Goal: Task Accomplishment & Management: Manage account settings

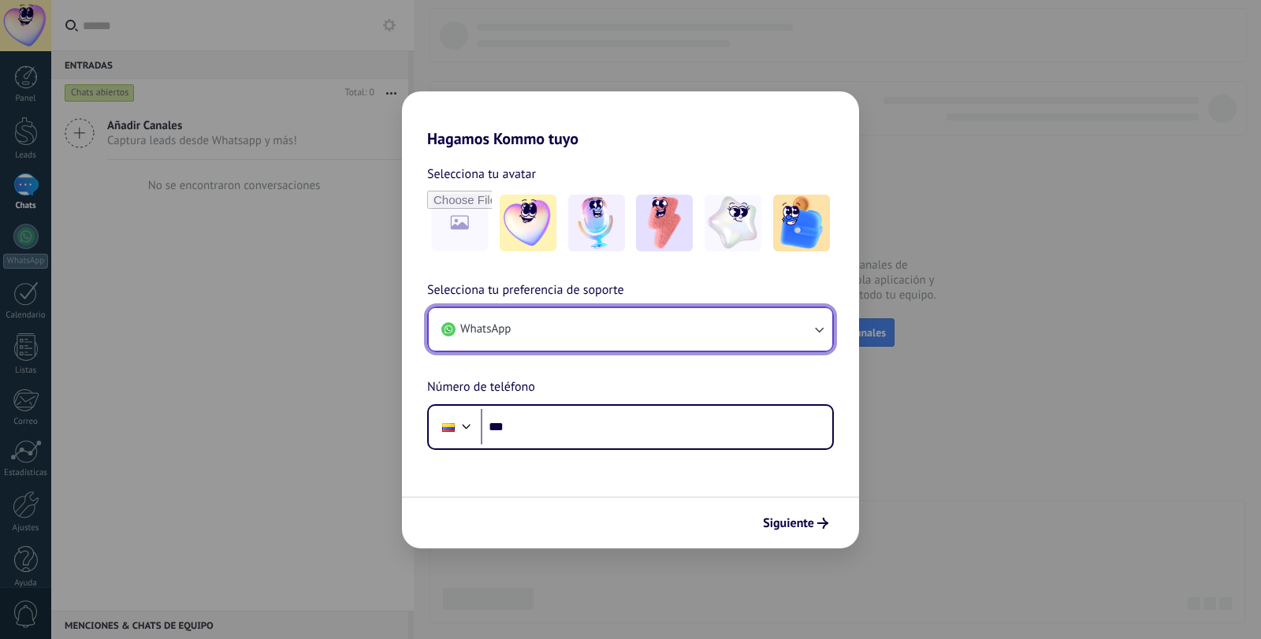
click at [777, 338] on button "WhatsApp" at bounding box center [631, 329] width 404 height 43
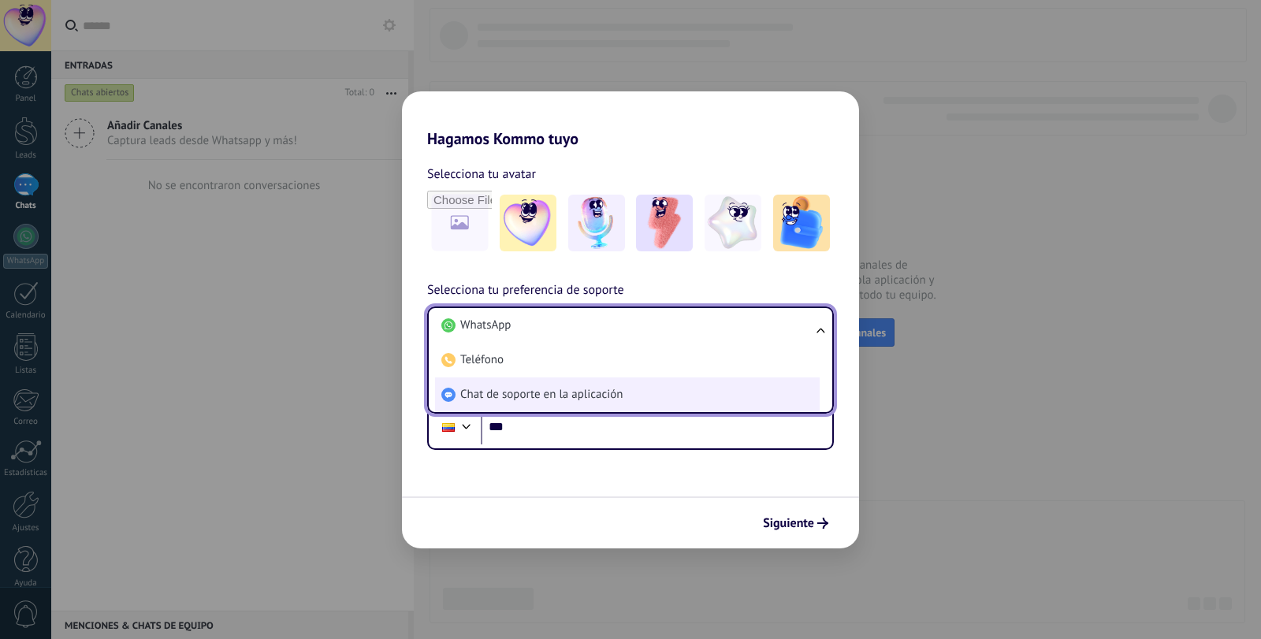
click at [560, 399] on span "Chat de soporte en la aplicación" at bounding box center [541, 395] width 162 height 16
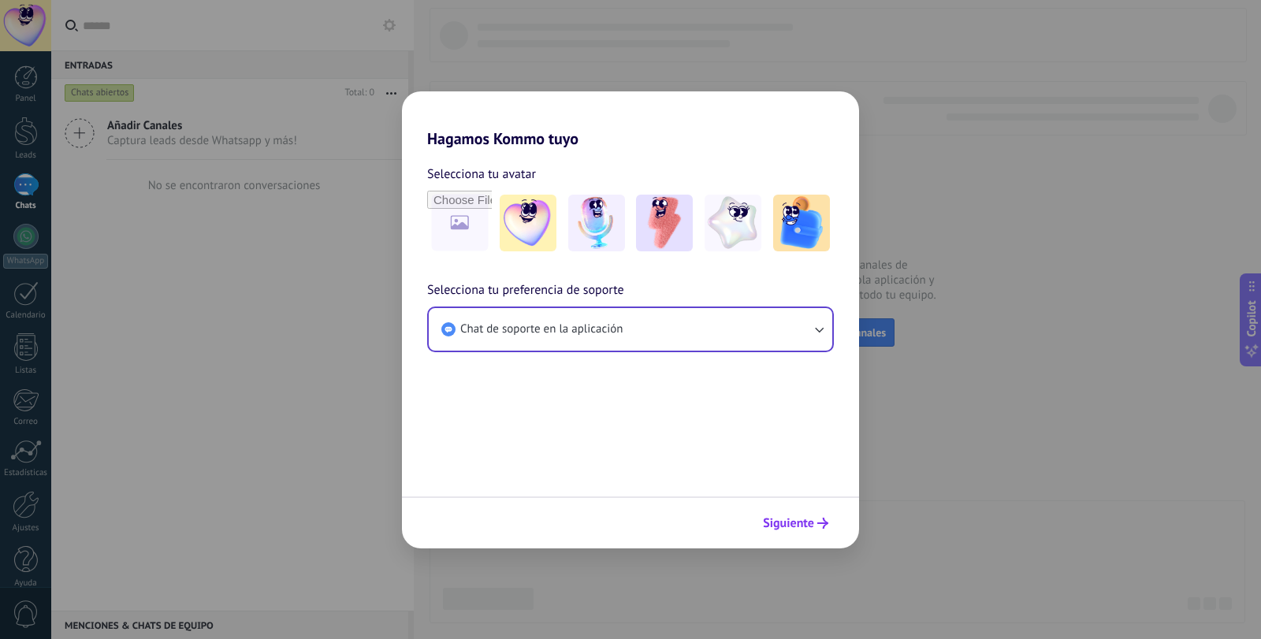
click at [794, 519] on span "Siguiente" at bounding box center [788, 523] width 51 height 11
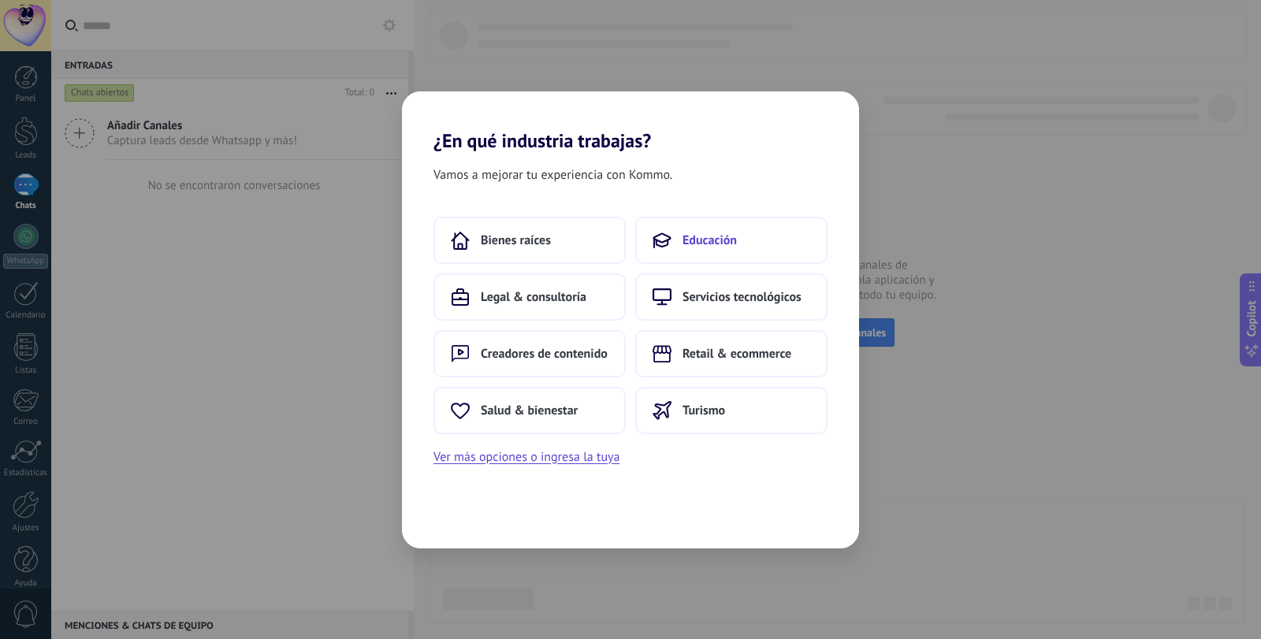
click at [715, 225] on button "Educación" at bounding box center [731, 240] width 192 height 47
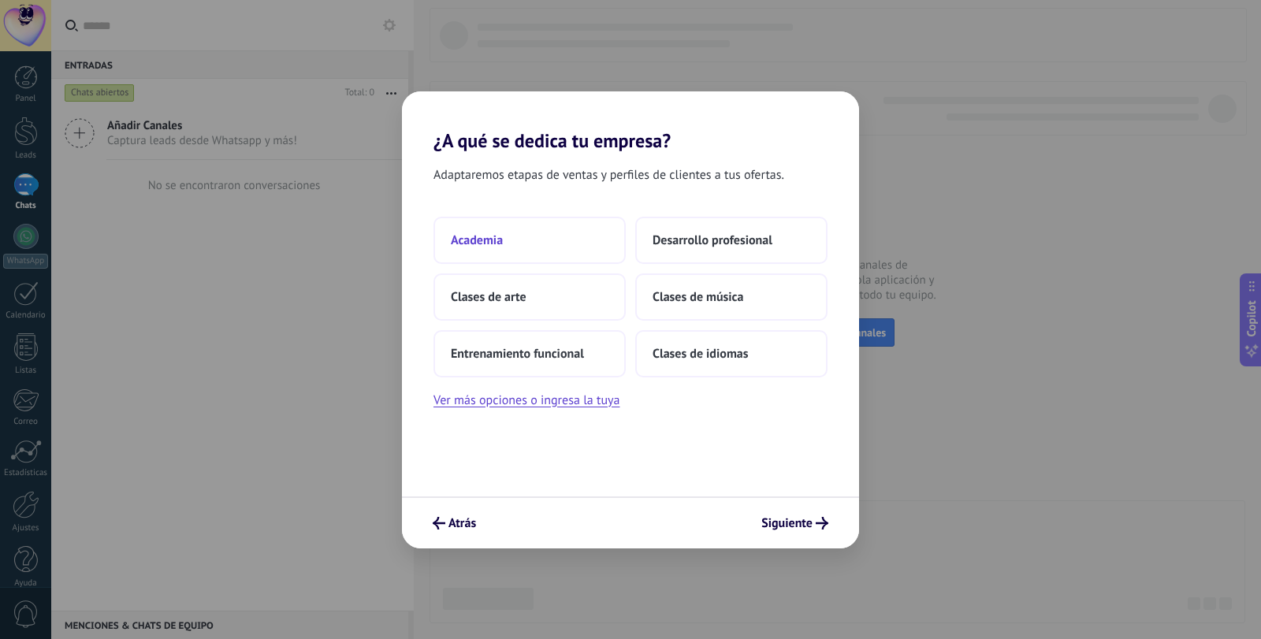
click at [568, 230] on button "Academia" at bounding box center [529, 240] width 192 height 47
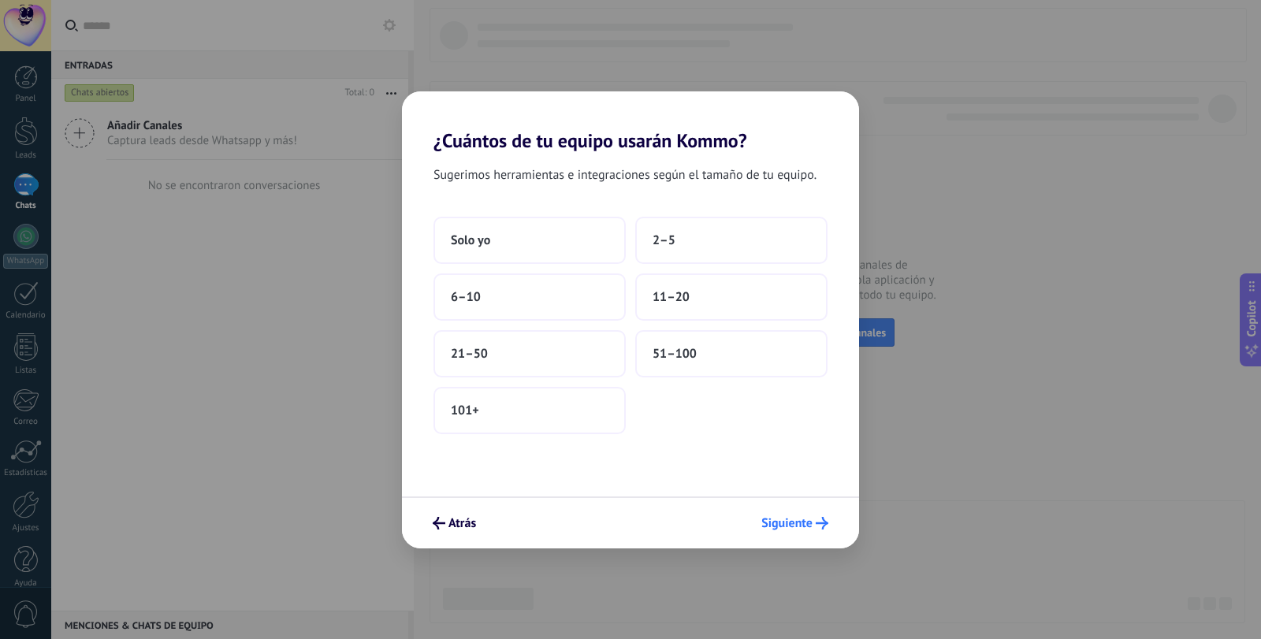
click at [772, 533] on button "Siguiente" at bounding box center [794, 523] width 81 height 27
click at [517, 247] on button "Solo yo" at bounding box center [529, 240] width 192 height 47
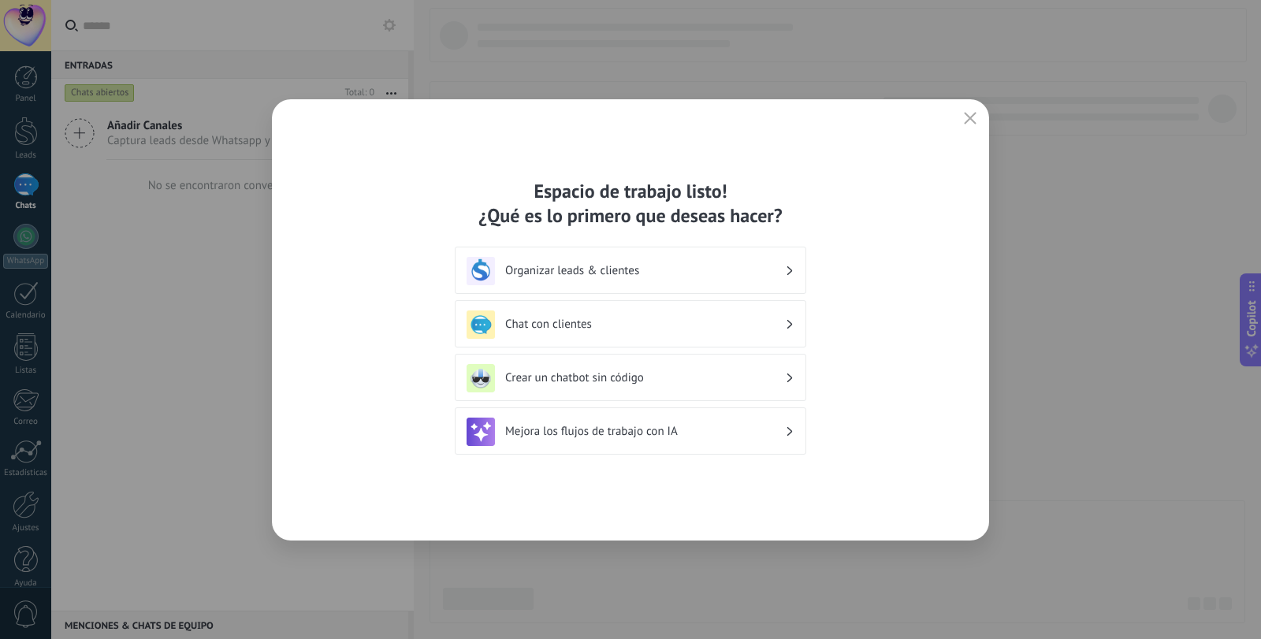
click at [623, 306] on div "Chat con clientes" at bounding box center [630, 323] width 351 height 47
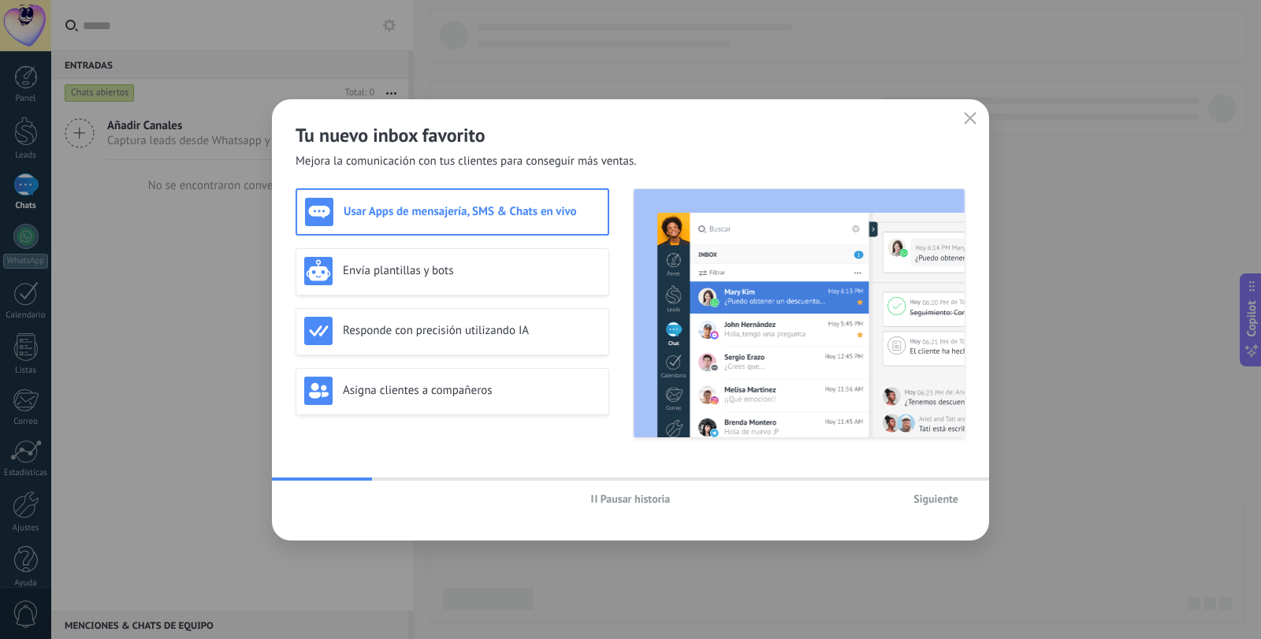
click at [938, 497] on span "Siguiente" at bounding box center [935, 498] width 45 height 11
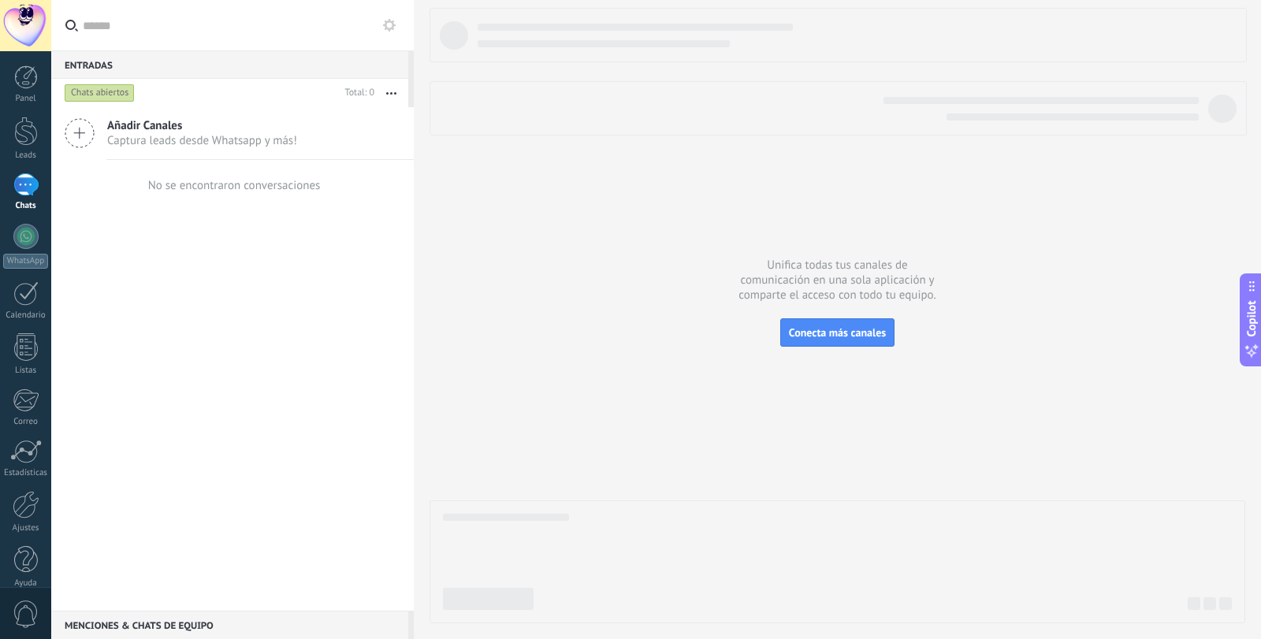
scroll to position [17, 0]
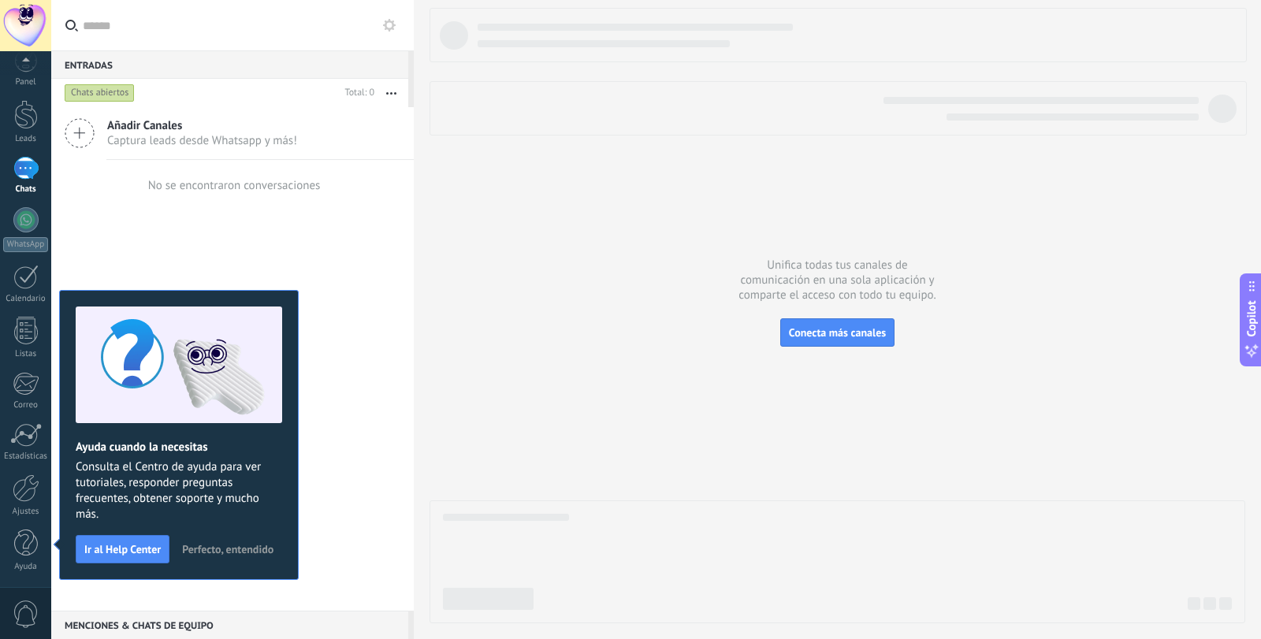
drag, startPoint x: 446, startPoint y: 303, endPoint x: 438, endPoint y: 297, distance: 10.1
click at [443, 301] on div at bounding box center [838, 316] width 816 height 616
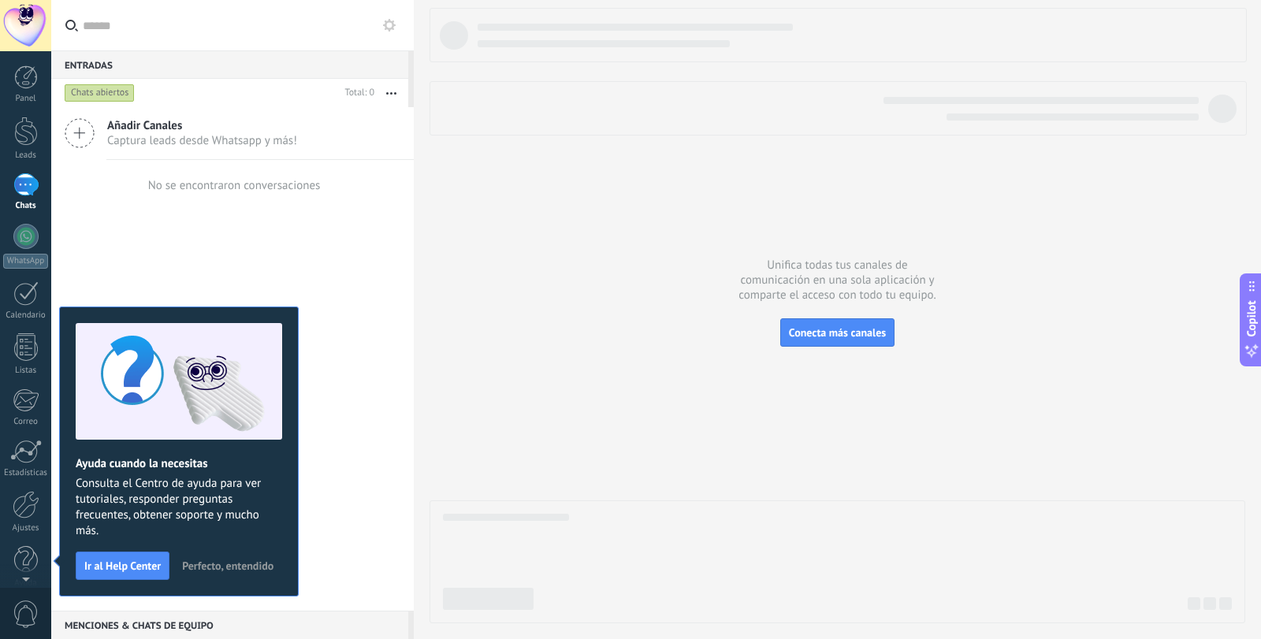
click at [571, 315] on div at bounding box center [838, 316] width 816 height 616
click at [781, 566] on div at bounding box center [838, 561] width 816 height 123
click at [36, 519] on link "Ajustes" at bounding box center [25, 512] width 51 height 43
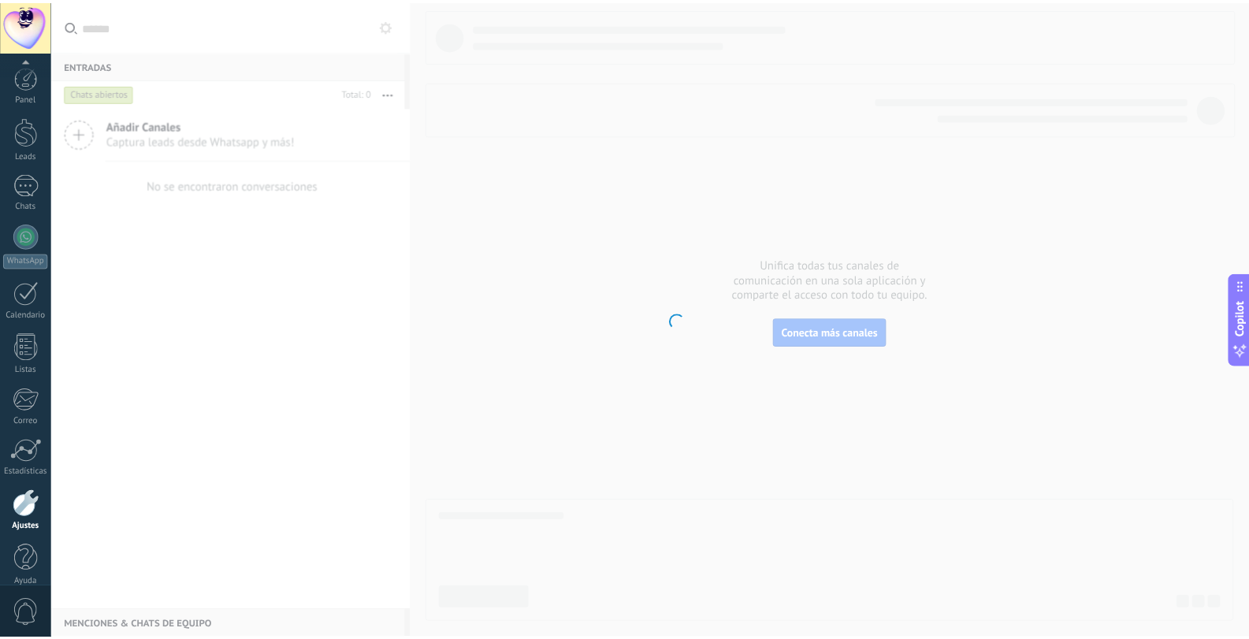
scroll to position [17, 0]
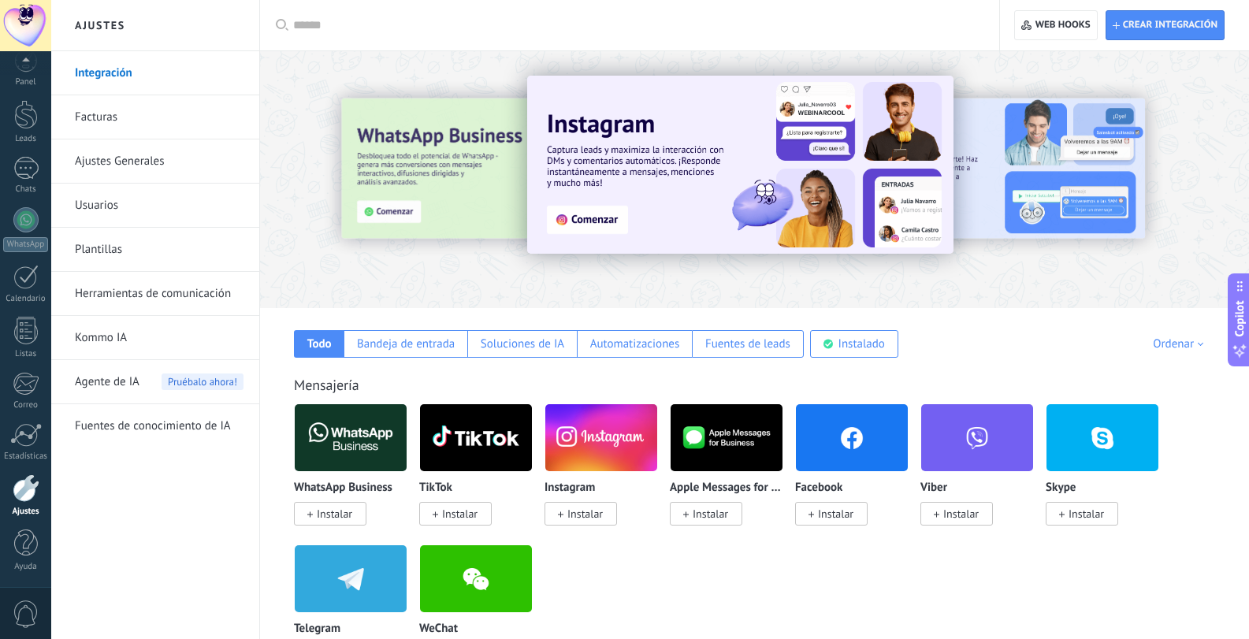
click at [328, 505] on span "Instalar" at bounding box center [330, 514] width 73 height 24
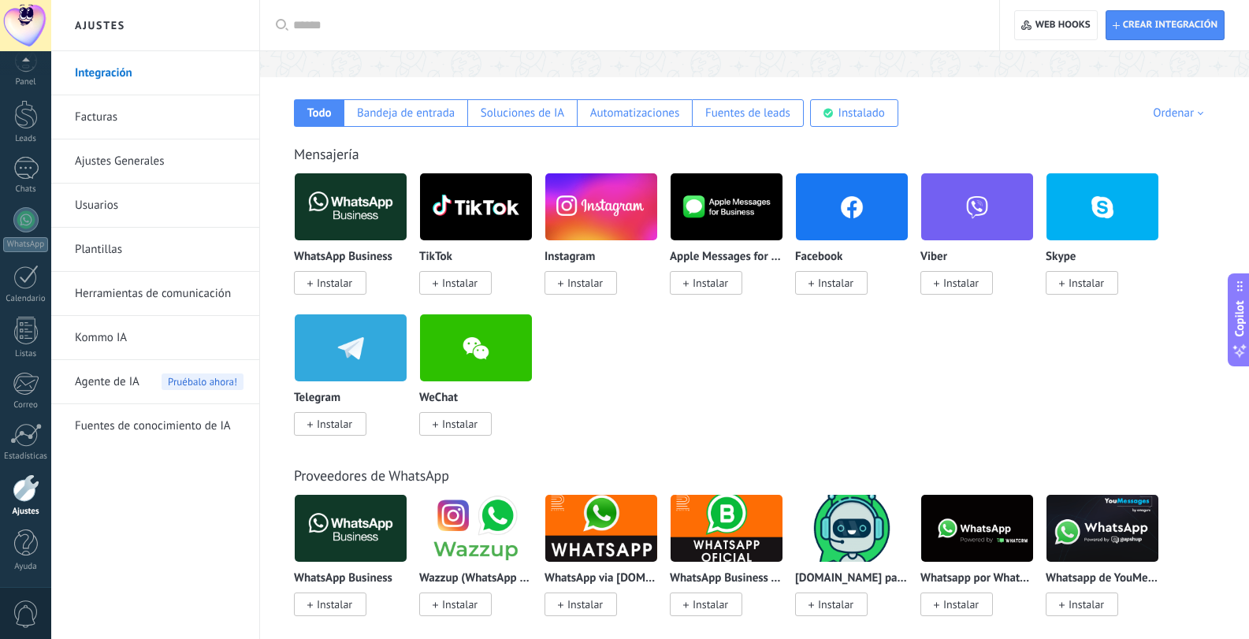
scroll to position [473, 0]
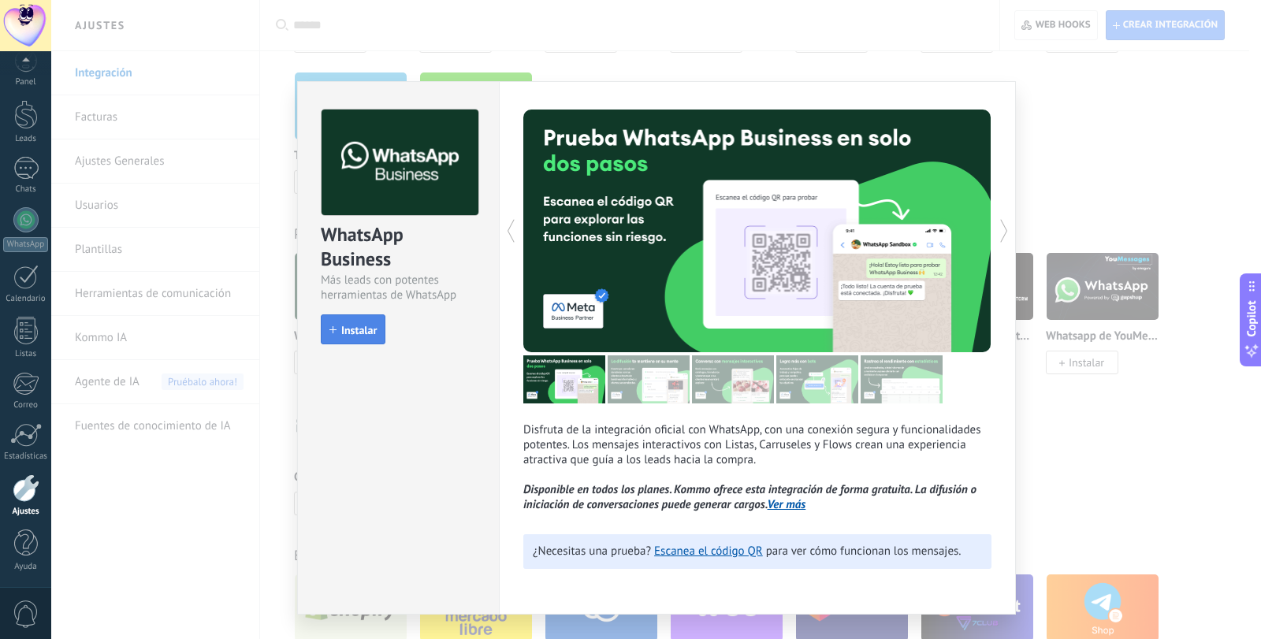
click at [363, 325] on span "Instalar" at bounding box center [358, 330] width 35 height 11
click at [1121, 393] on div "WhatsApp Business Más leads con potentes herramientas de WhatsApp install Insta…" at bounding box center [656, 319] width 1210 height 639
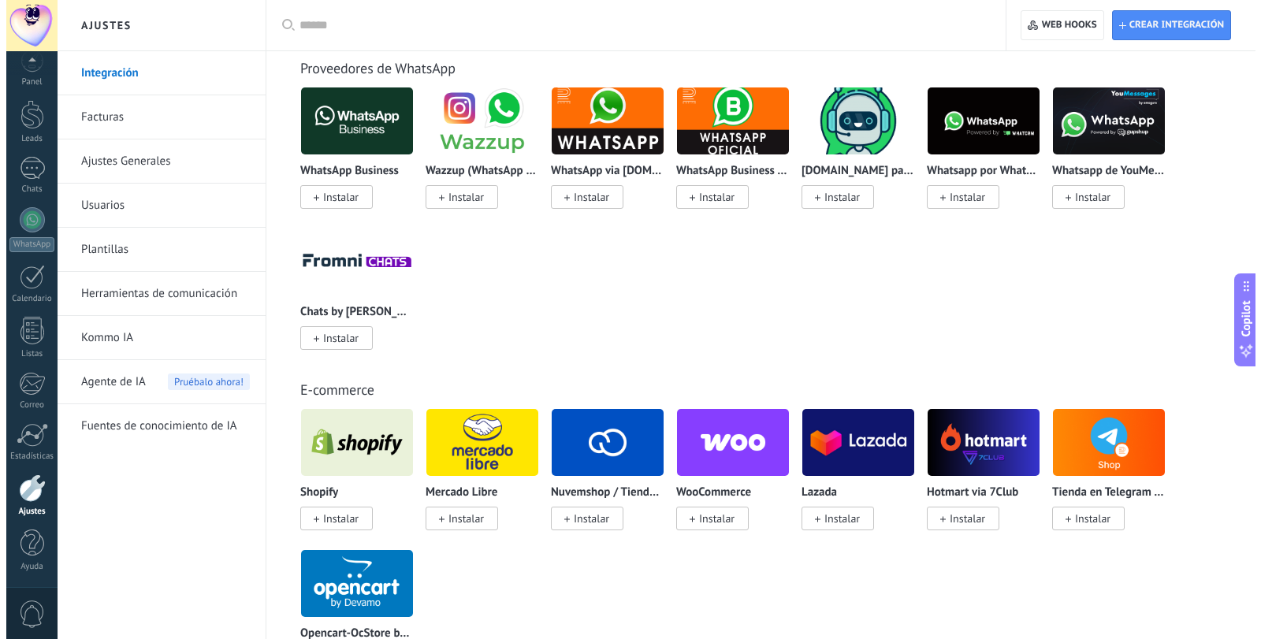
scroll to position [630, 0]
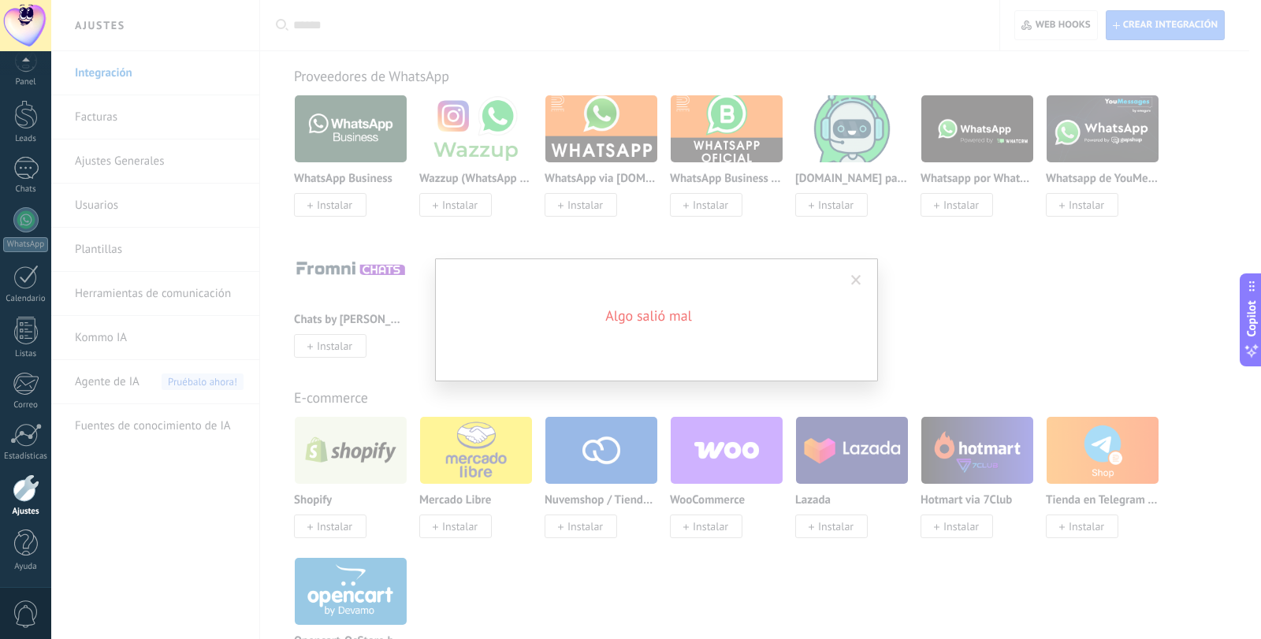
click at [862, 276] on span at bounding box center [856, 280] width 26 height 27
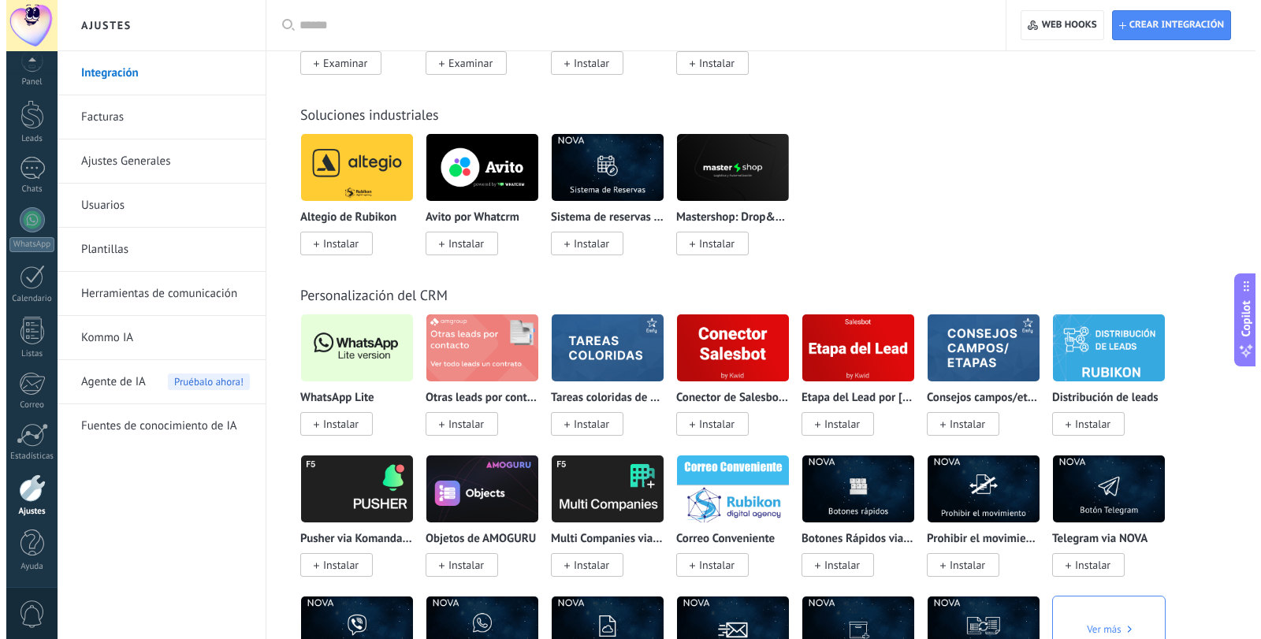
scroll to position [3231, 0]
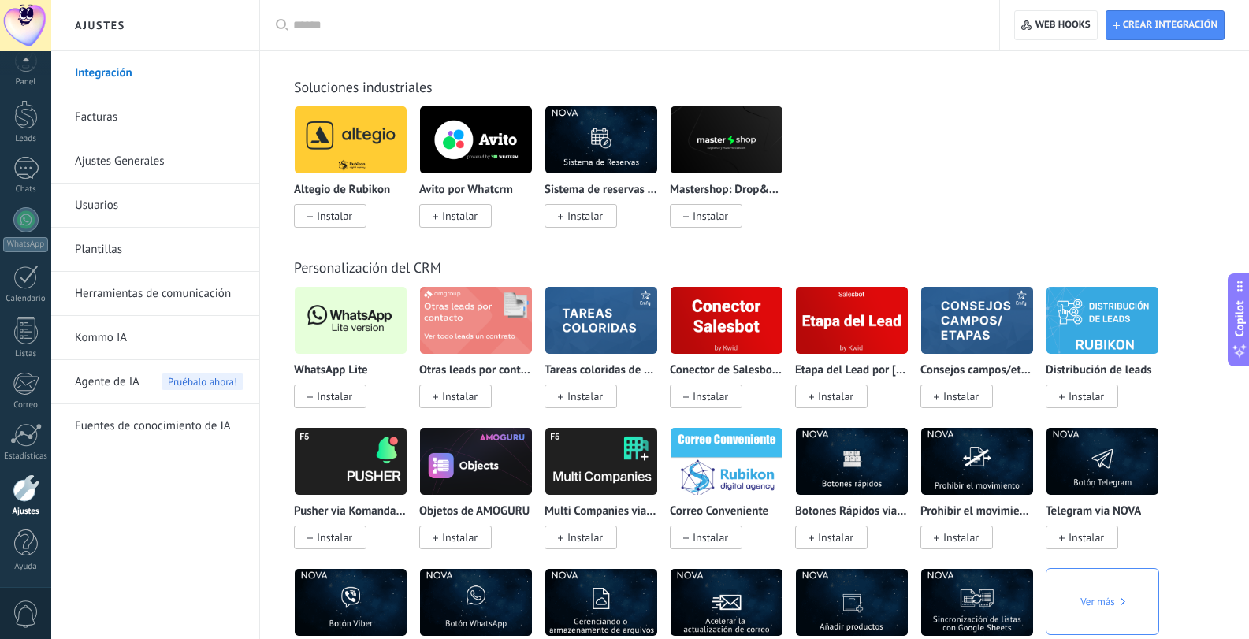
click at [333, 391] on span "Instalar" at bounding box center [334, 396] width 35 height 14
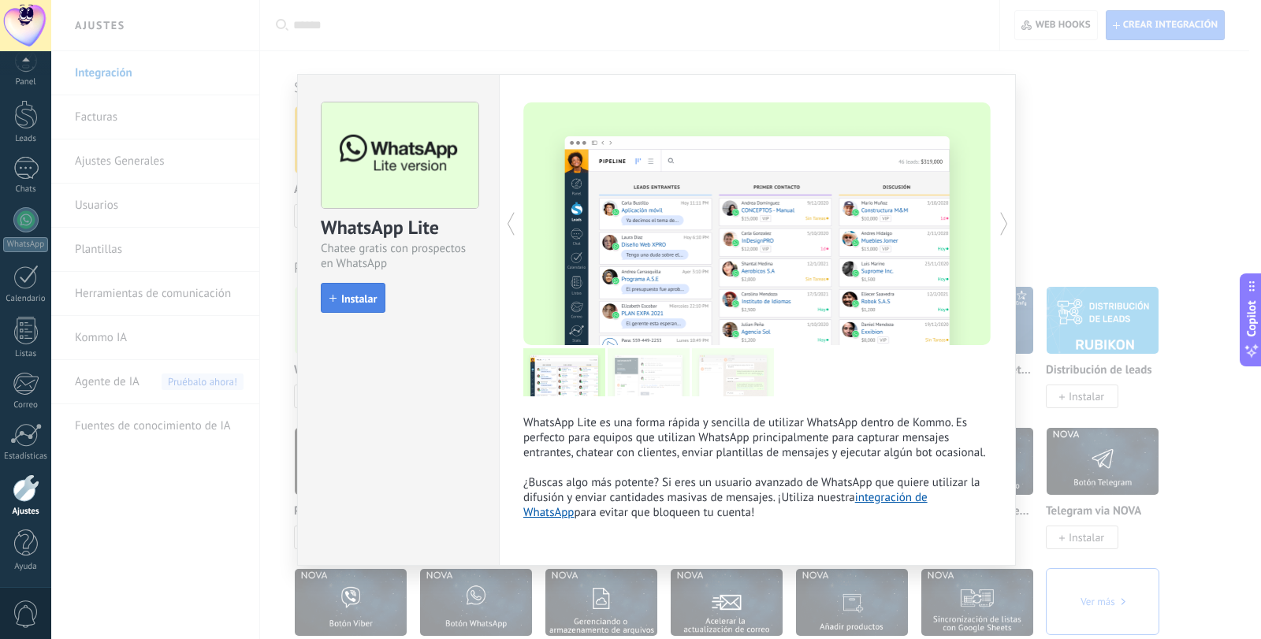
click at [366, 307] on button "Instalar" at bounding box center [353, 298] width 65 height 30
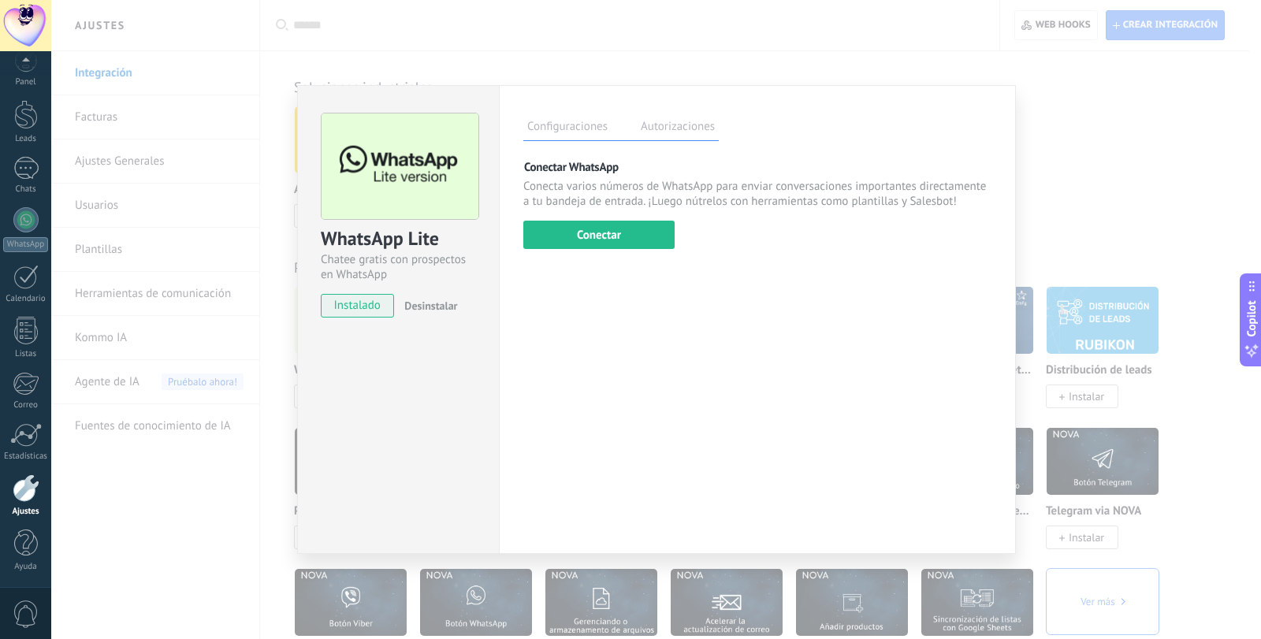
click at [647, 238] on button "Conectar" at bounding box center [598, 235] width 151 height 28
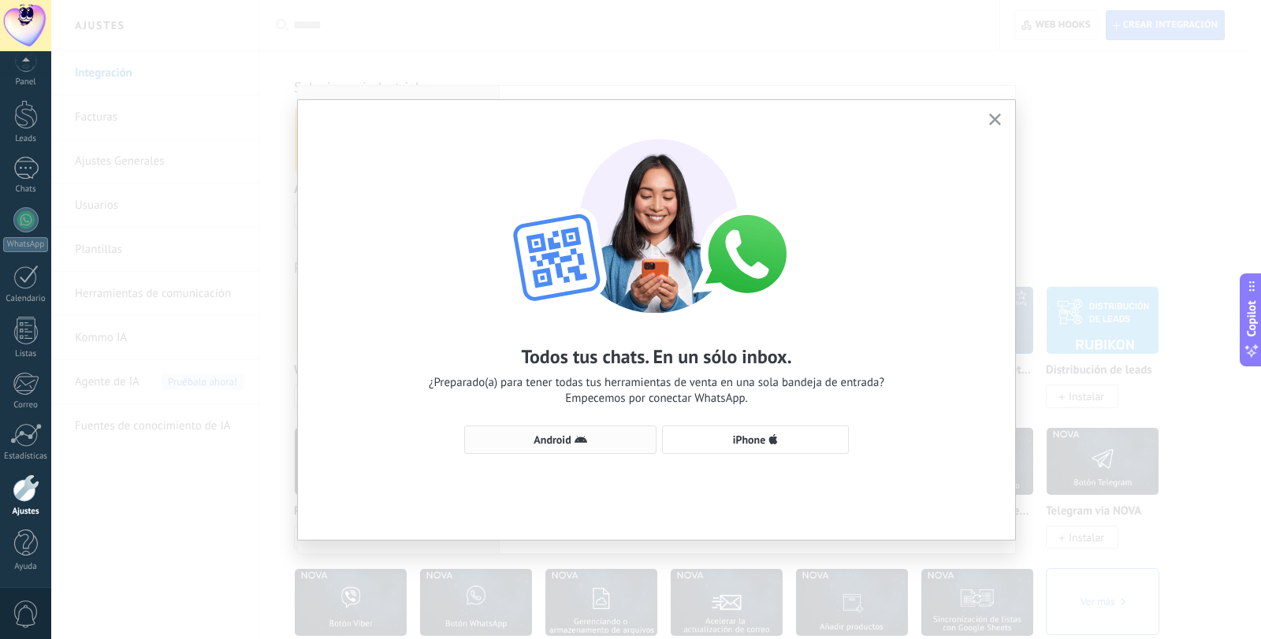
click at [625, 434] on span "Android" at bounding box center [560, 439] width 175 height 13
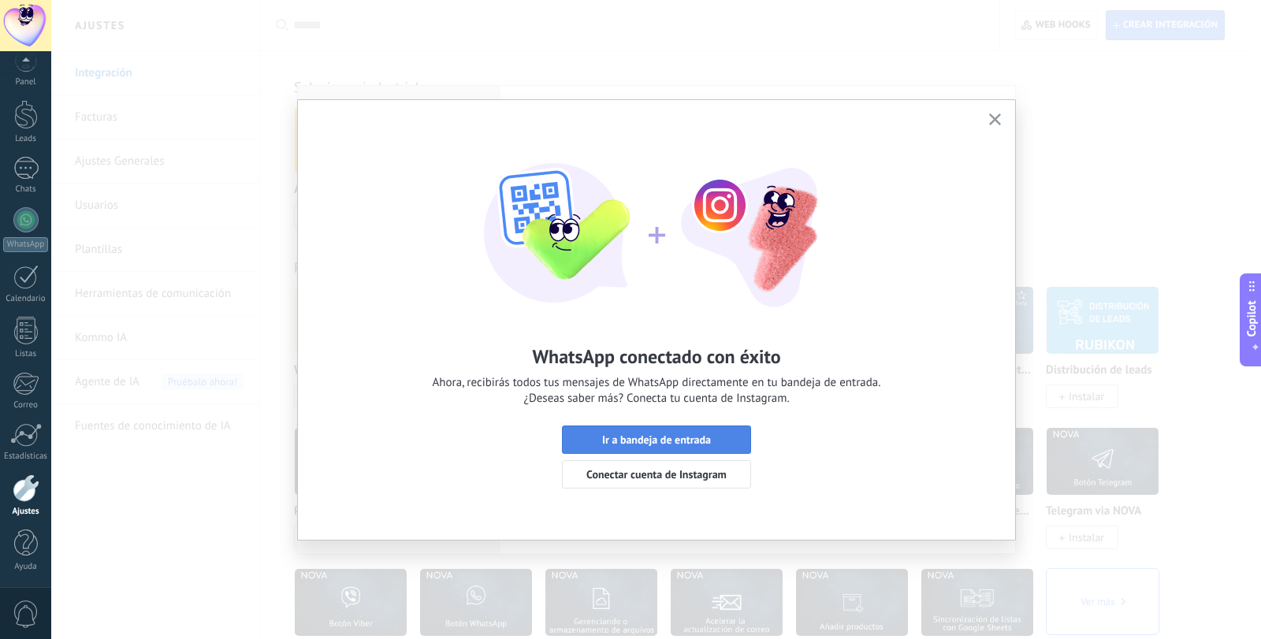
click at [687, 434] on span "Ir a bandeja de entrada" at bounding box center [656, 439] width 109 height 11
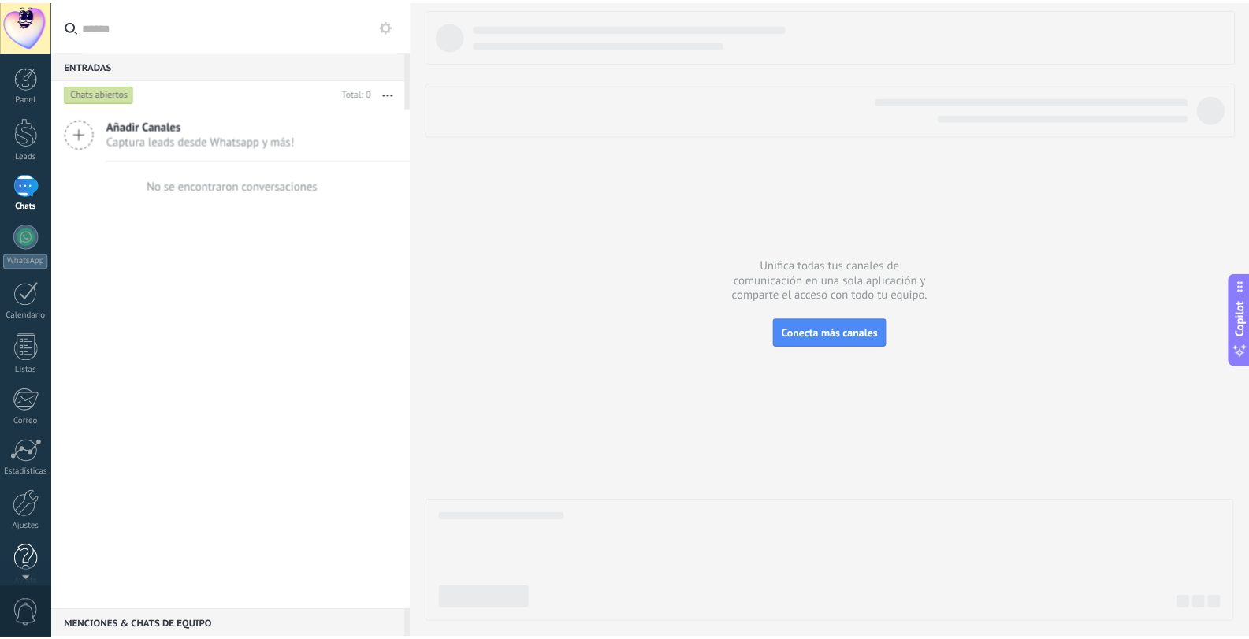
scroll to position [17, 0]
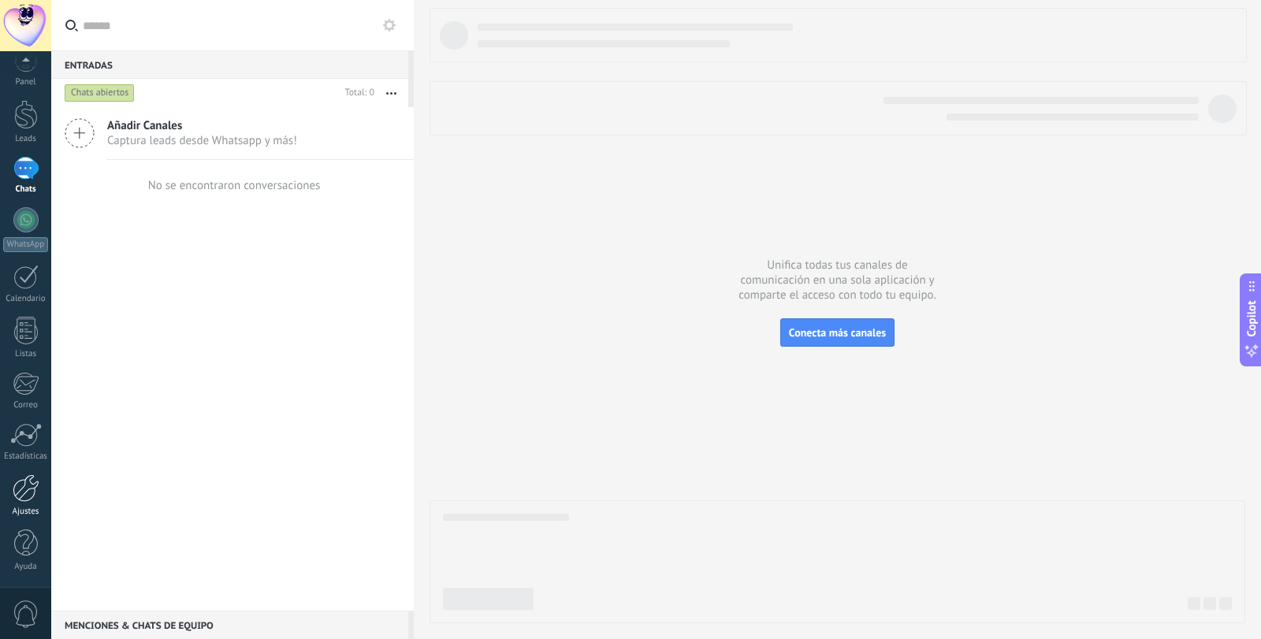
click at [30, 502] on link "Ajustes" at bounding box center [25, 495] width 51 height 43
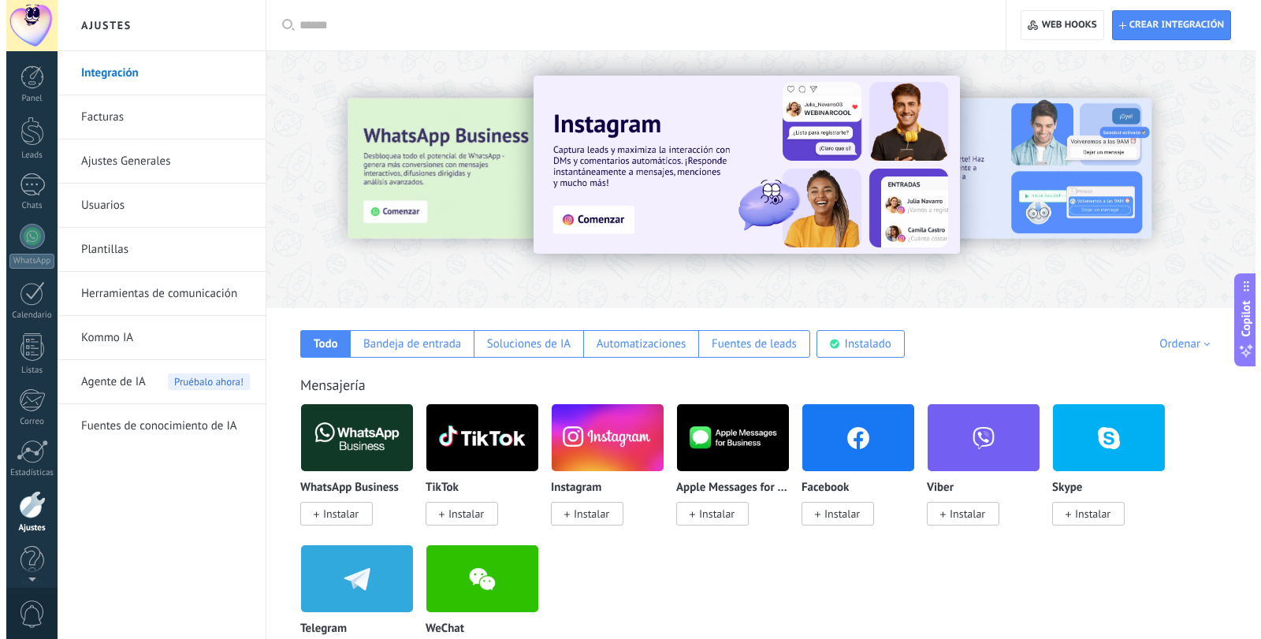
scroll to position [17, 0]
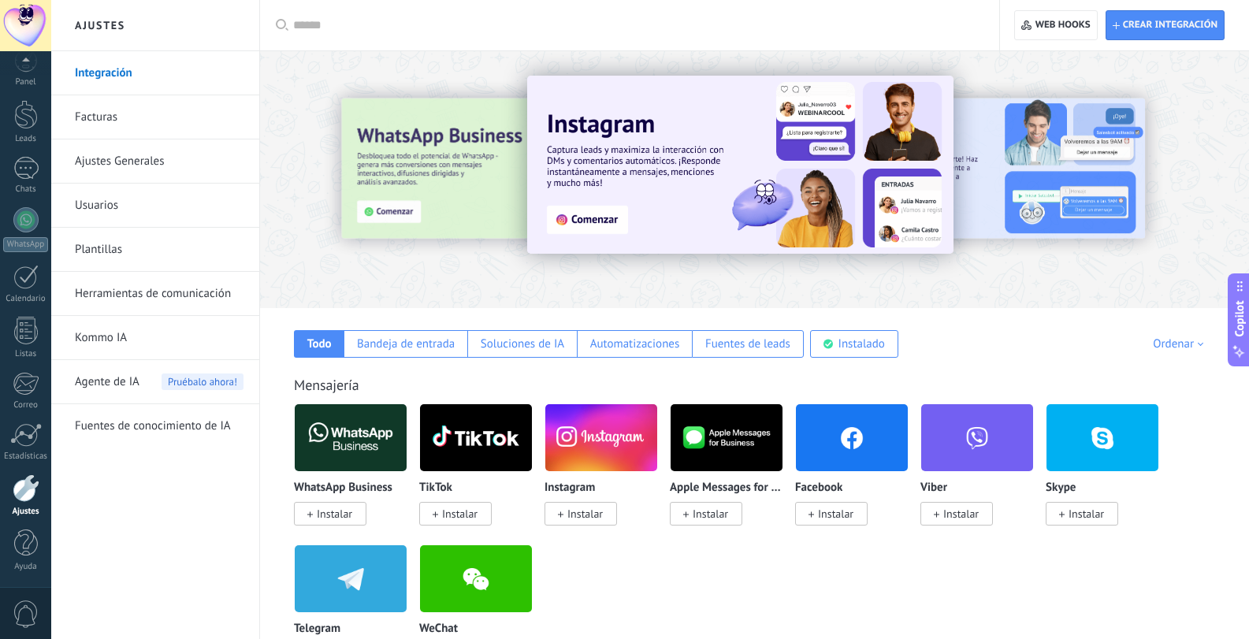
click at [590, 508] on span "Instalar" at bounding box center [584, 514] width 35 height 14
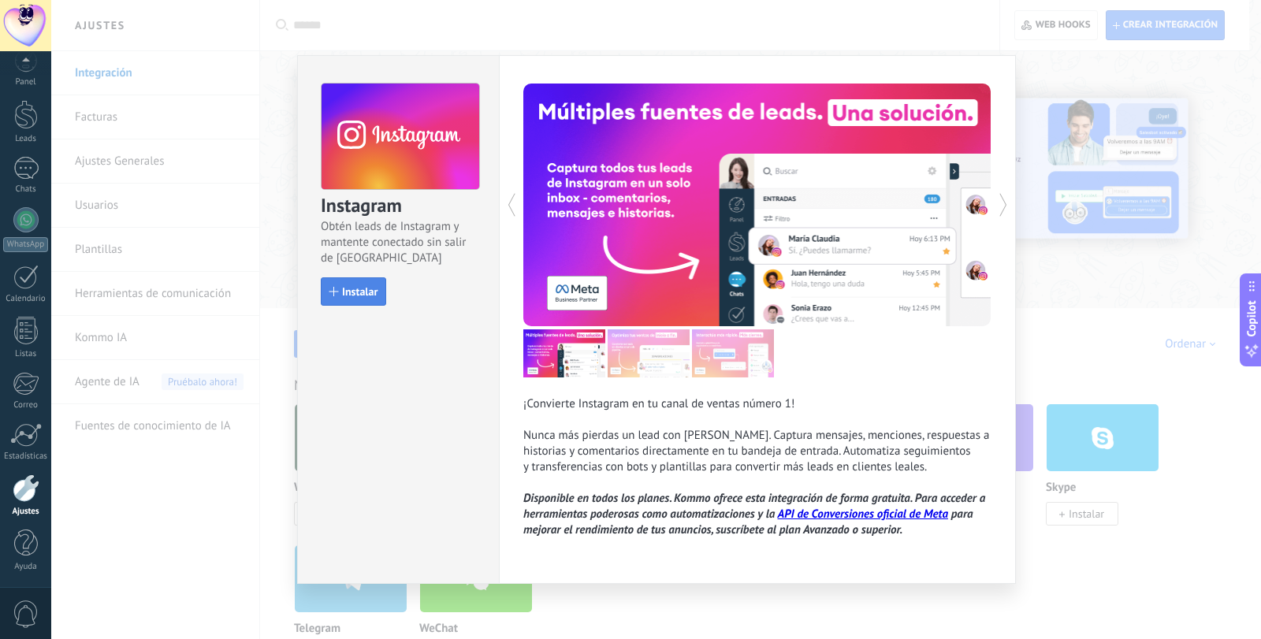
click at [350, 294] on span "Instalar" at bounding box center [359, 291] width 35 height 11
